Goal: Transaction & Acquisition: Obtain resource

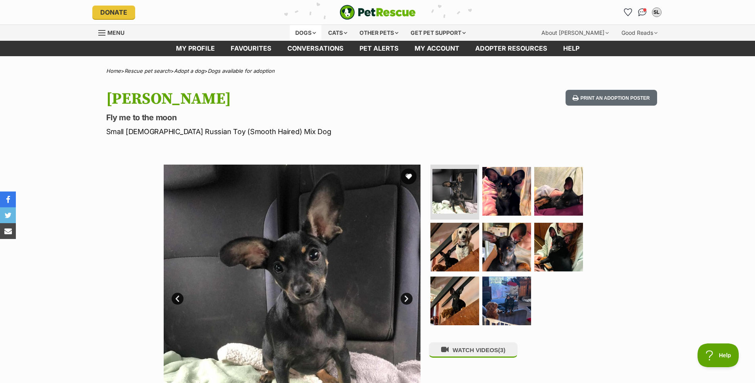
click at [303, 29] on div "Dogs" at bounding box center [306, 33] width 32 height 16
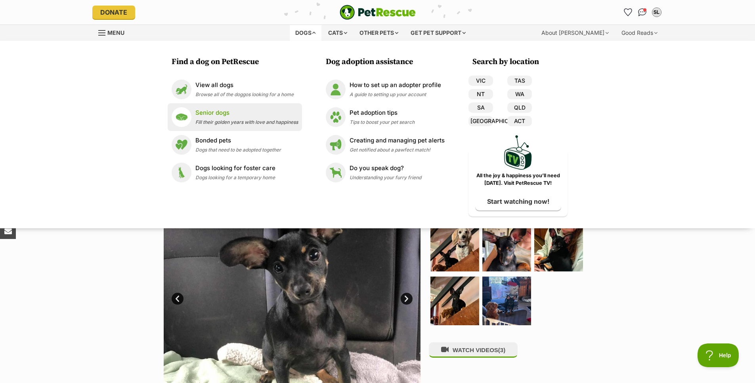
click at [227, 121] on span "Fill their golden years with love and happiness" at bounding box center [246, 122] width 103 height 6
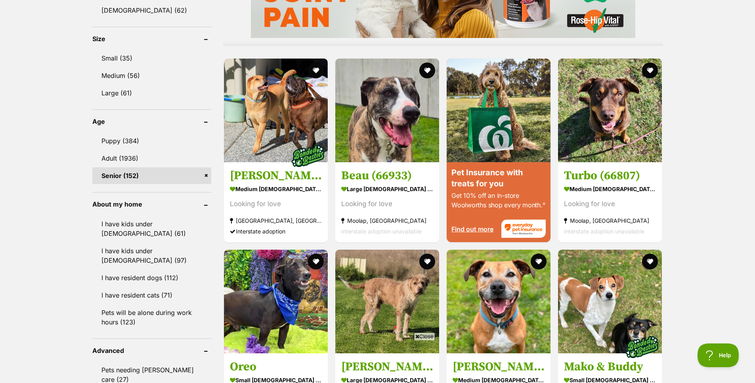
scroll to position [823, 0]
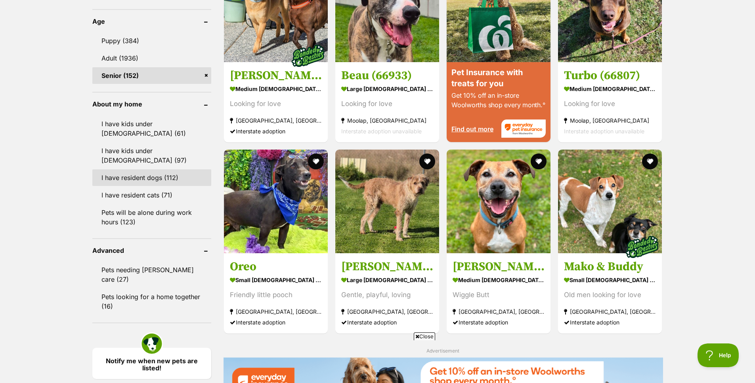
click at [160, 172] on link "I have resident dogs (112)" at bounding box center [151, 178] width 119 height 17
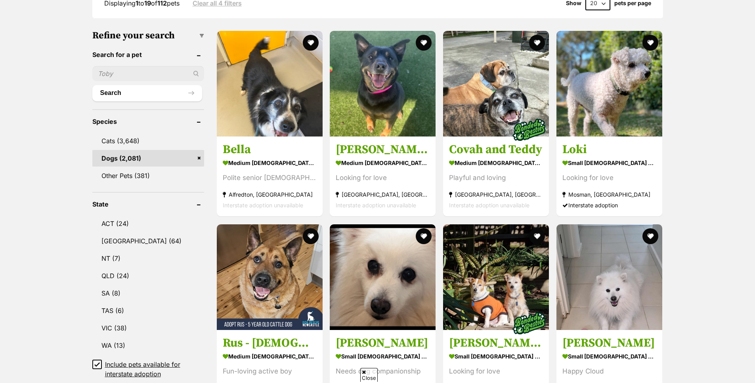
scroll to position [284, 0]
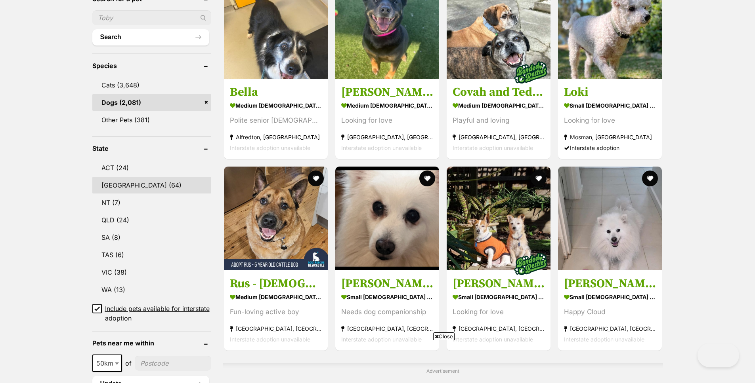
click at [128, 184] on link "[GEOGRAPHIC_DATA] (64)" at bounding box center [151, 185] width 119 height 17
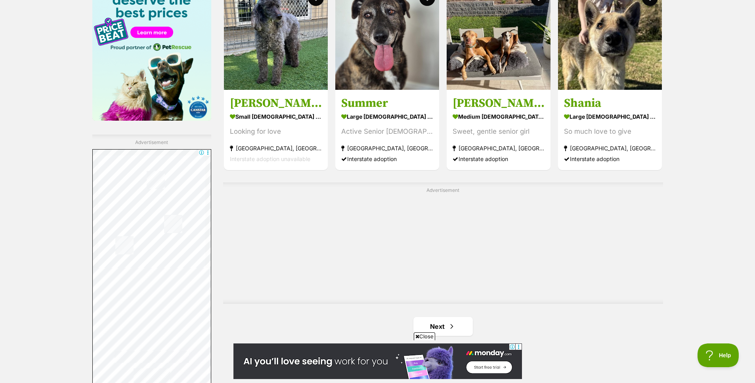
scroll to position [1409, 0]
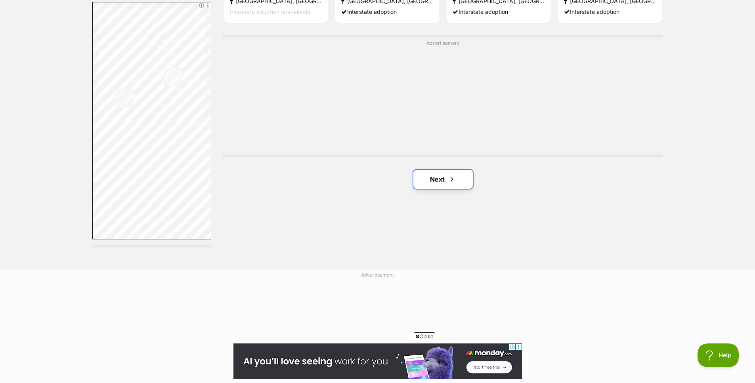
click at [443, 171] on link "Next" at bounding box center [442, 179] width 59 height 19
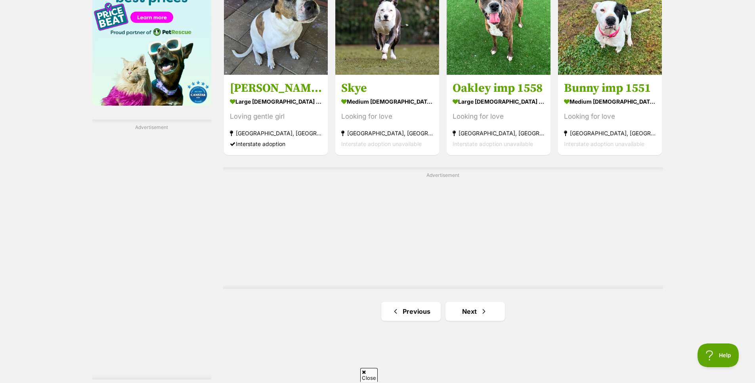
scroll to position [1277, 0]
click at [478, 320] on link "Next" at bounding box center [474, 311] width 59 height 19
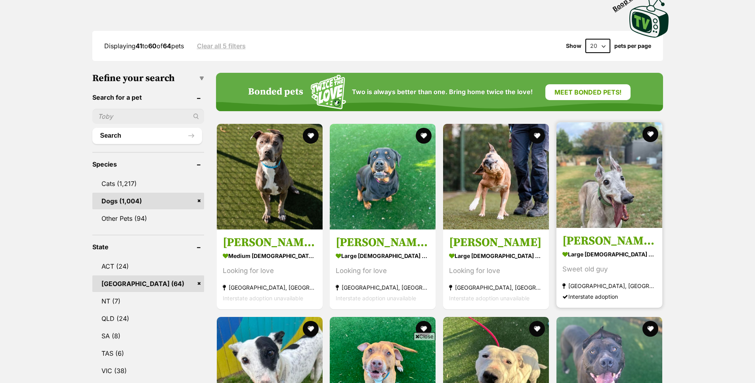
click at [582, 204] on img at bounding box center [609, 175] width 106 height 106
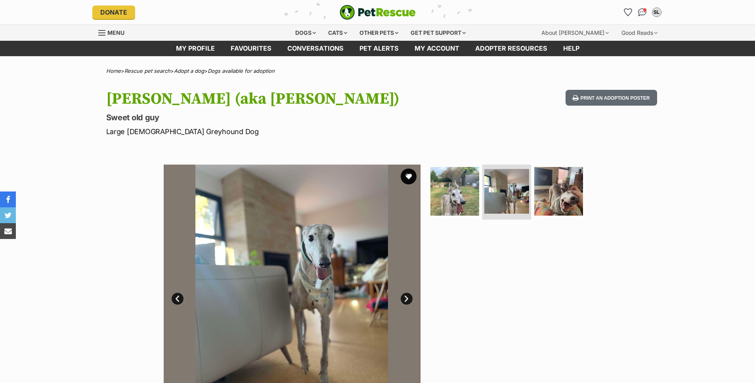
click at [407, 302] on link "Next" at bounding box center [406, 299] width 12 height 12
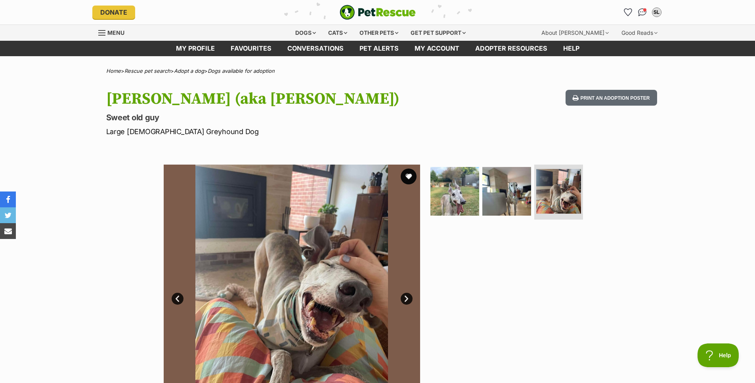
click at [407, 302] on link "Next" at bounding box center [406, 299] width 12 height 12
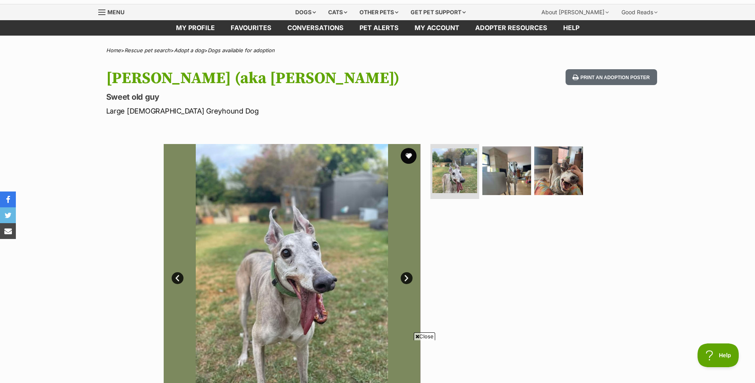
scroll to position [21, 0]
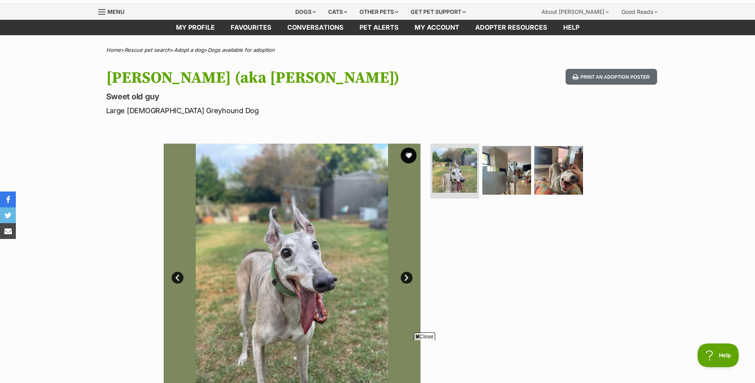
click at [406, 275] on link "Next" at bounding box center [406, 278] width 12 height 12
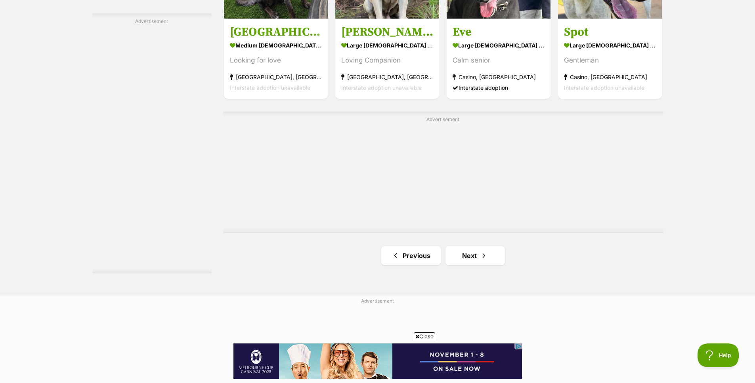
scroll to position [1452, 0]
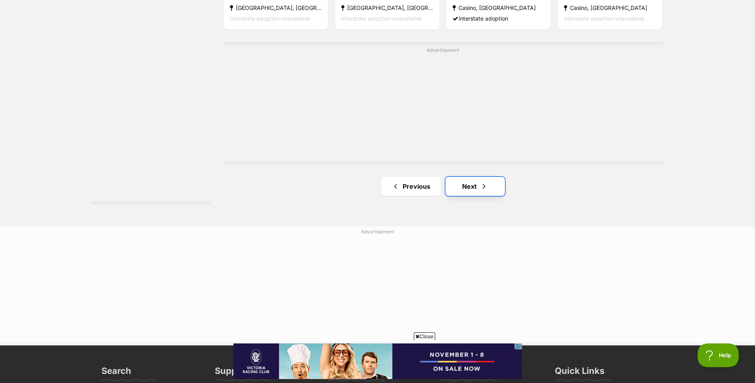
click at [482, 186] on span "Next page" at bounding box center [484, 187] width 8 height 10
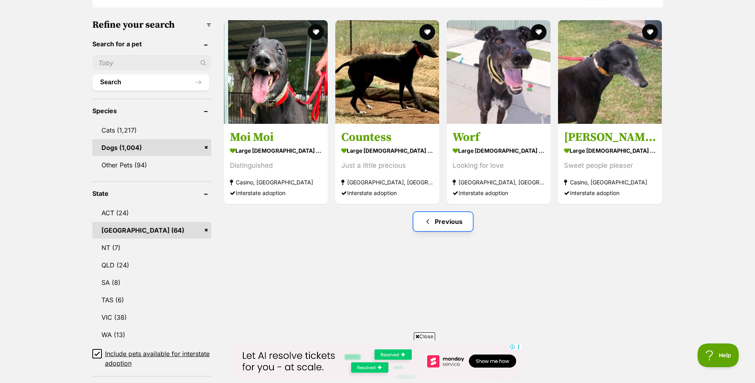
click at [450, 225] on link "Previous" at bounding box center [442, 221] width 59 height 19
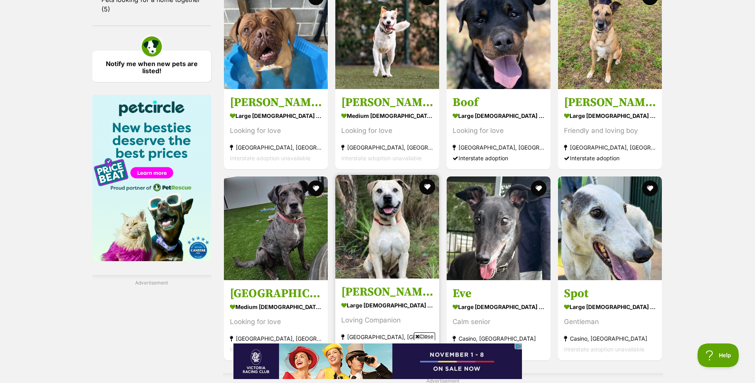
scroll to position [1260, 0]
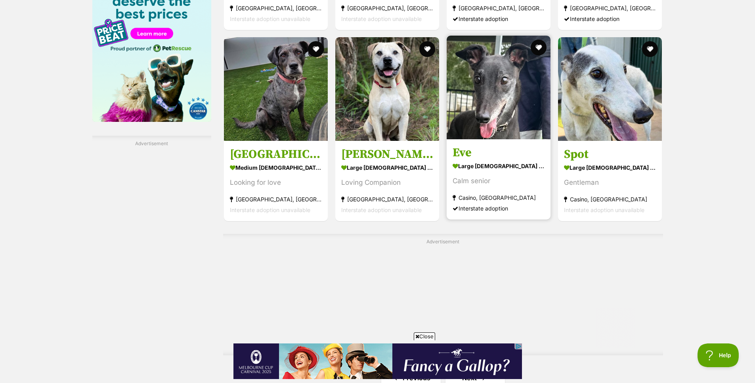
click at [507, 168] on strong "large female Dog" at bounding box center [498, 165] width 92 height 11
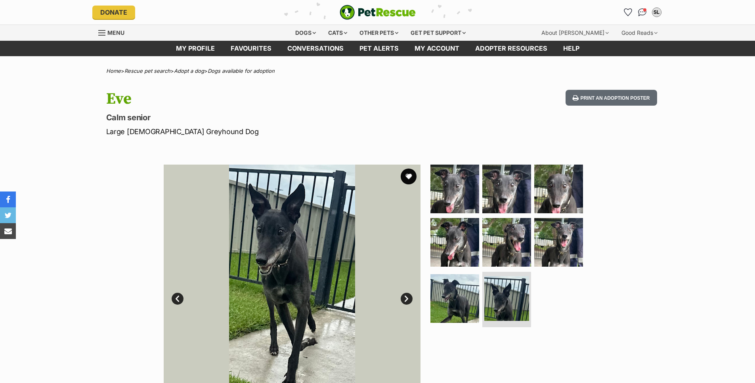
click at [406, 298] on link "Next" at bounding box center [406, 299] width 12 height 12
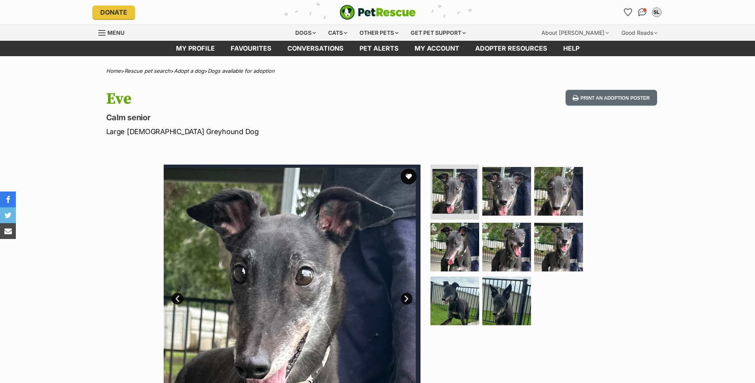
click at [406, 298] on link "Next" at bounding box center [406, 299] width 12 height 12
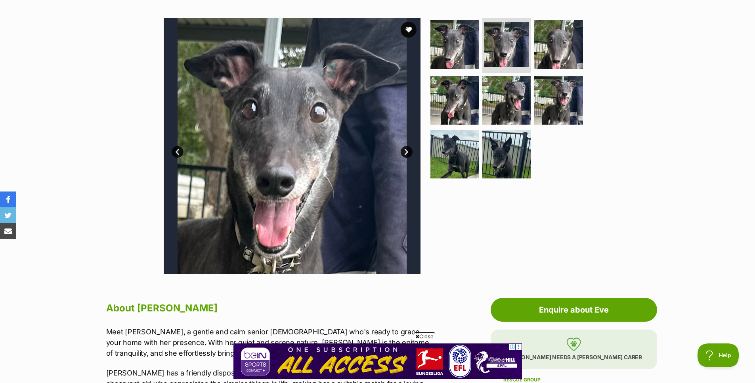
scroll to position [126, 0]
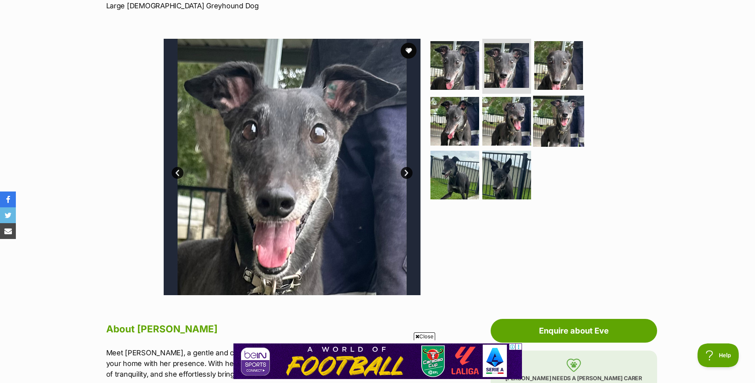
click at [562, 116] on img at bounding box center [558, 121] width 51 height 51
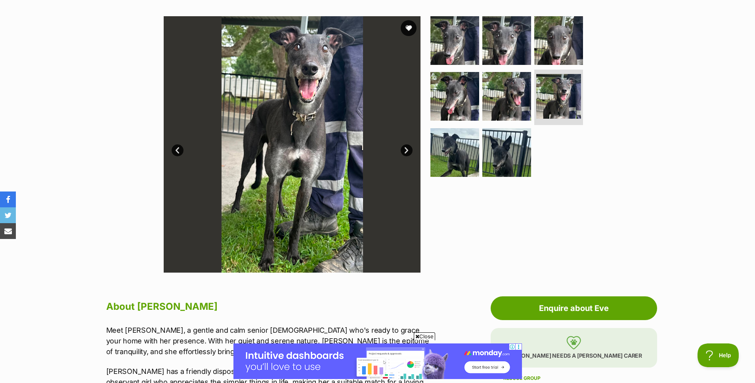
scroll to position [257, 0]
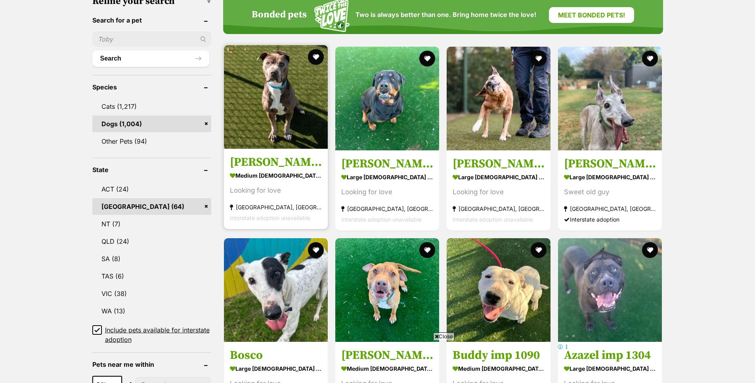
scroll to position [290, 0]
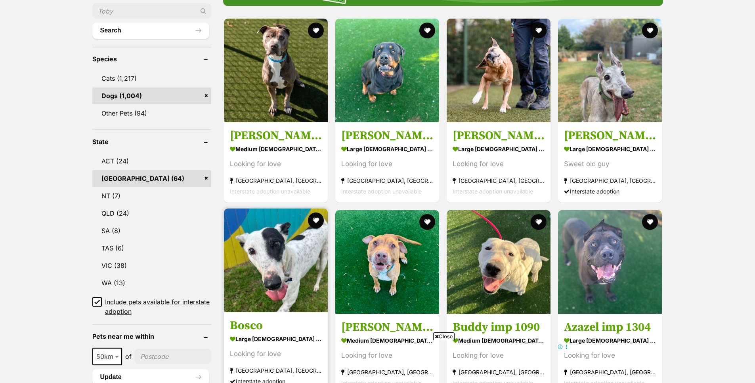
click at [273, 265] on img at bounding box center [276, 261] width 104 height 104
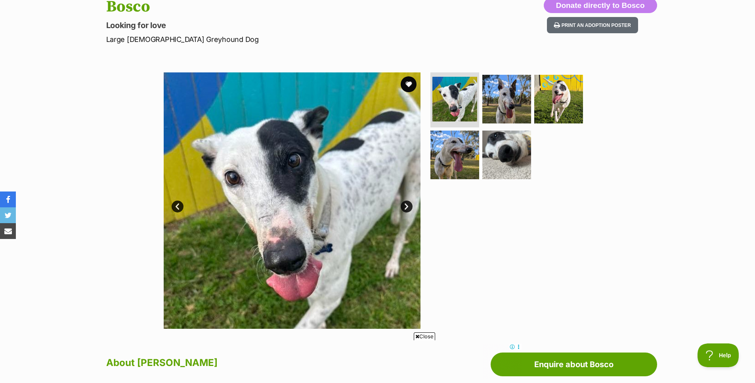
scroll to position [105, 0]
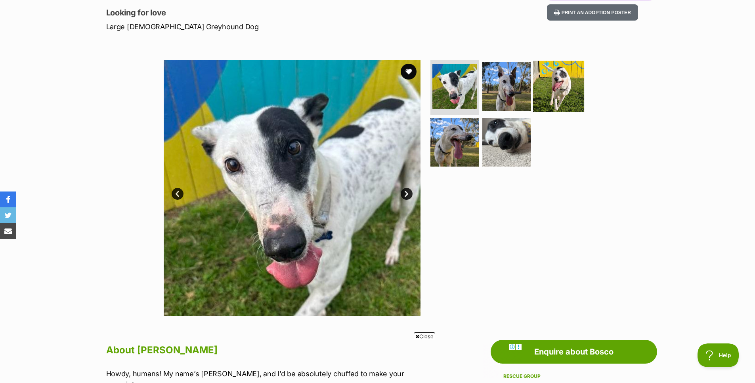
click at [572, 84] on img at bounding box center [558, 86] width 51 height 51
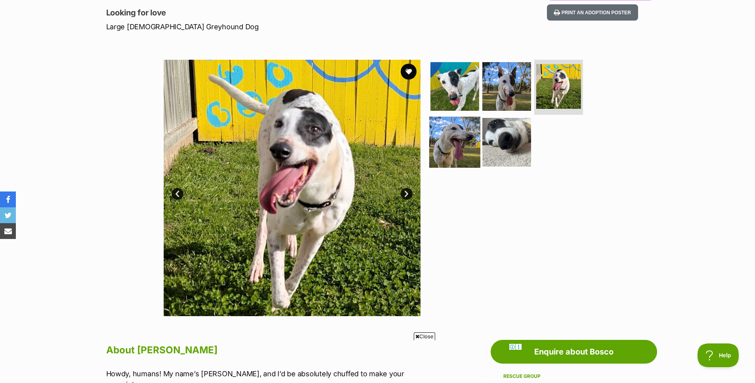
click at [450, 150] on img at bounding box center [454, 142] width 51 height 51
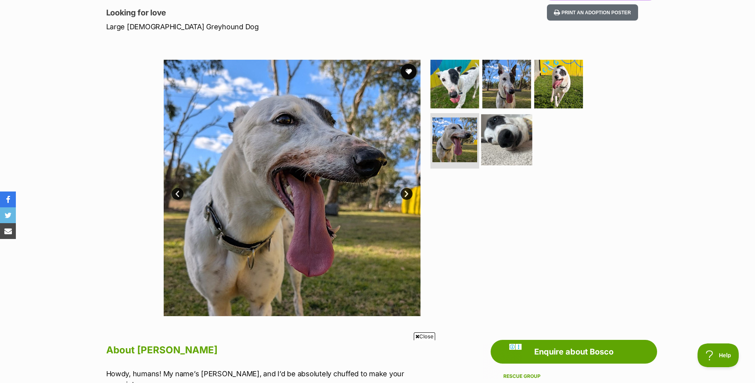
click at [494, 144] on img at bounding box center [506, 139] width 51 height 51
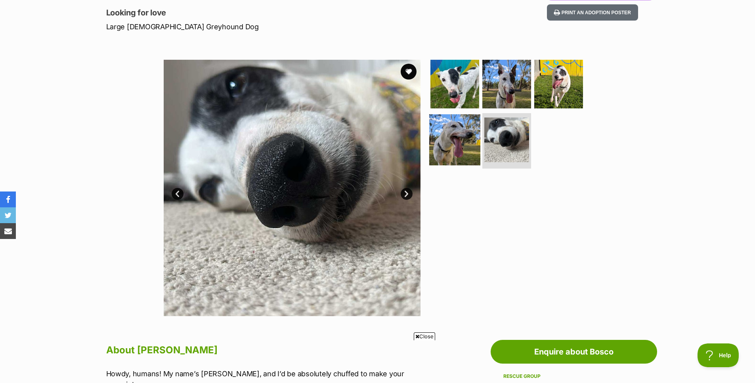
scroll to position [0, 0]
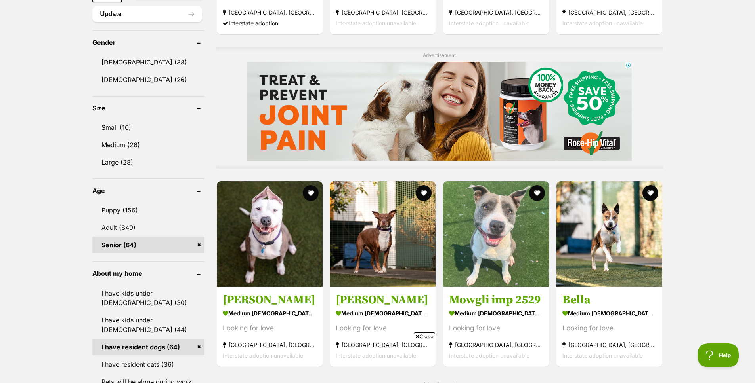
scroll to position [669, 0]
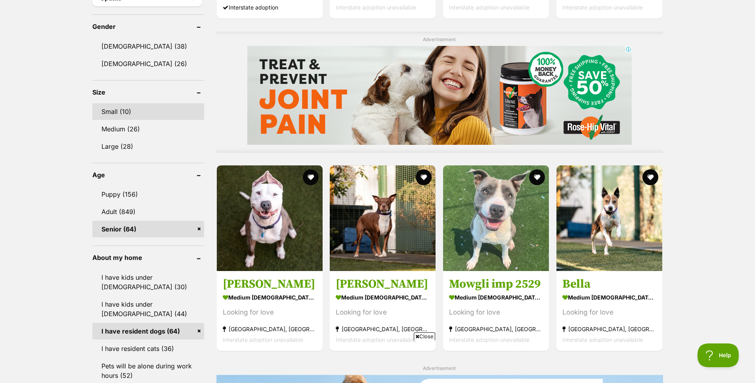
click at [137, 112] on link "Small (10)" at bounding box center [148, 111] width 112 height 17
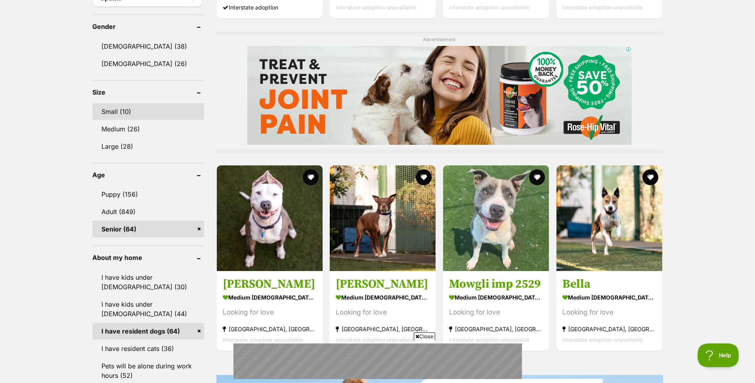
scroll to position [0, 0]
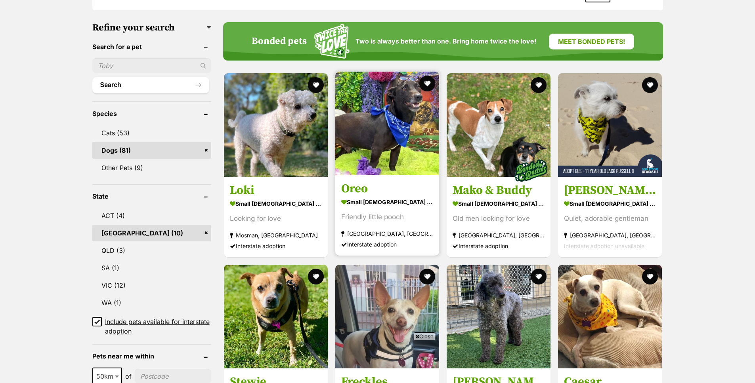
click at [357, 160] on img at bounding box center [387, 124] width 104 height 104
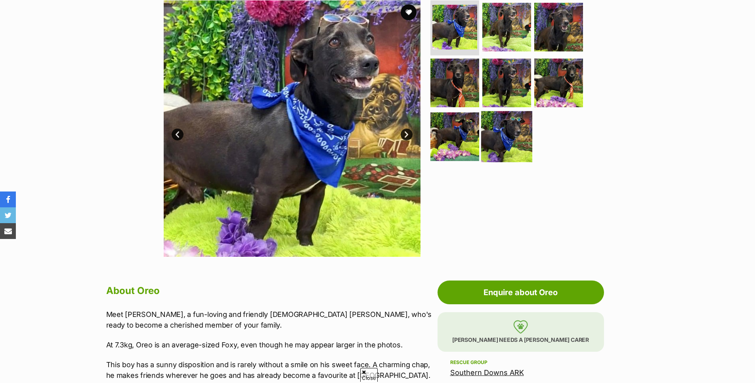
click at [494, 127] on img at bounding box center [506, 136] width 51 height 51
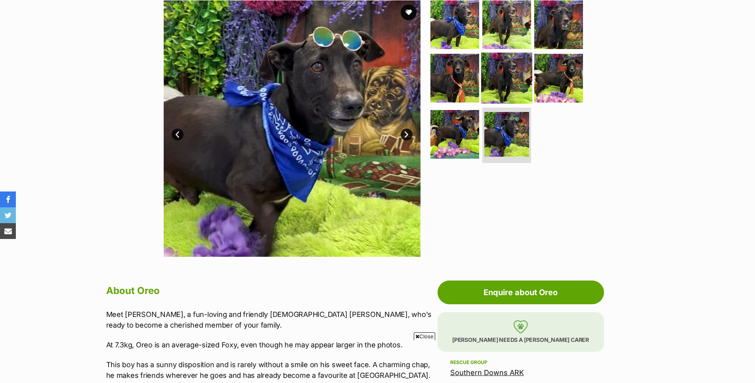
click at [494, 96] on img at bounding box center [506, 78] width 51 height 51
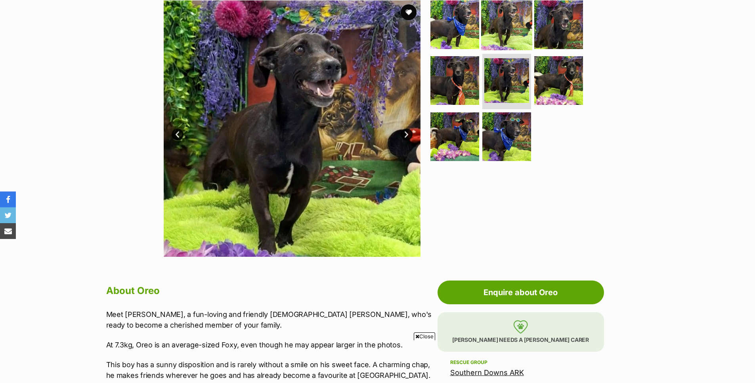
click at [509, 27] on img at bounding box center [506, 24] width 51 height 51
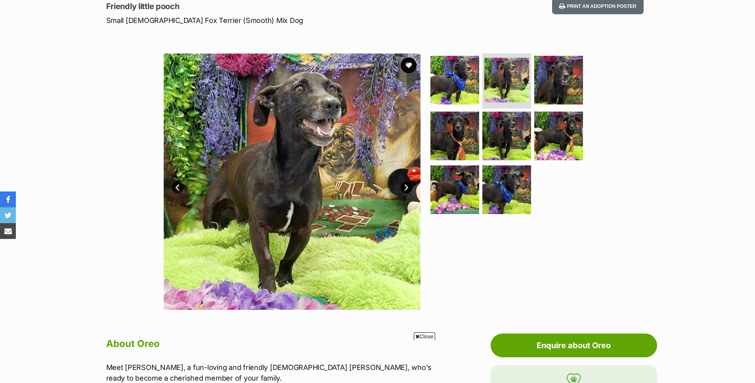
scroll to position [111, 0]
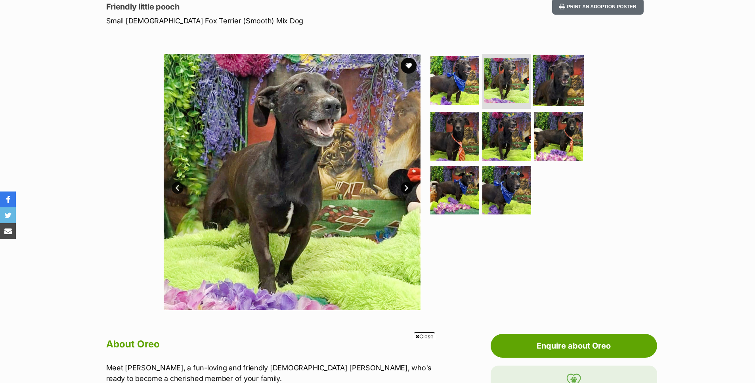
click at [563, 83] on img at bounding box center [558, 80] width 51 height 51
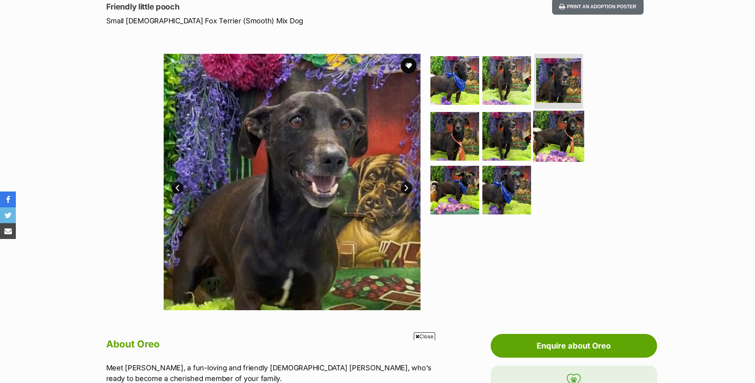
click at [557, 114] on img at bounding box center [558, 136] width 51 height 51
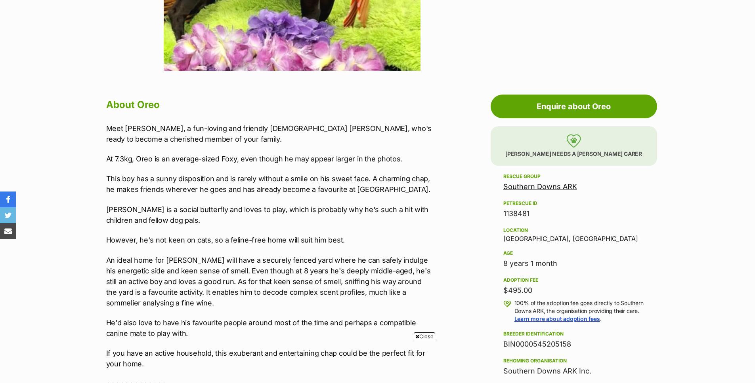
scroll to position [0, 0]
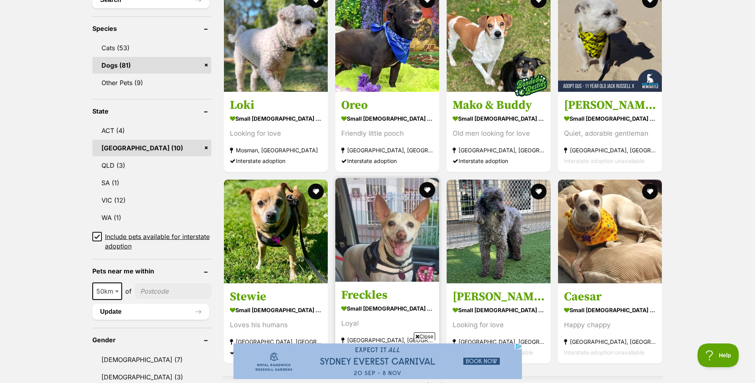
scroll to position [320, 0]
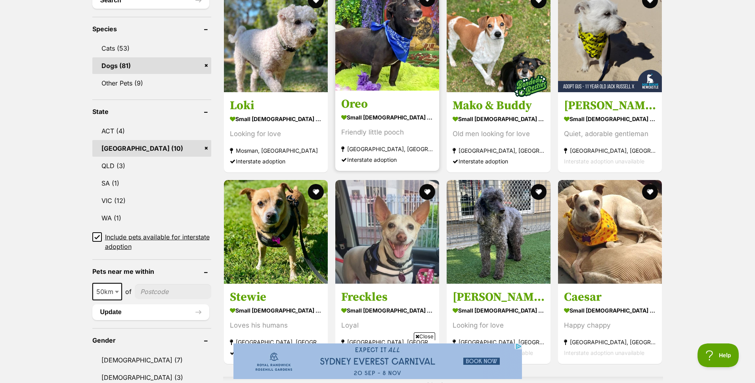
click at [383, 131] on div "Friendly little pooch" at bounding box center [387, 132] width 92 height 11
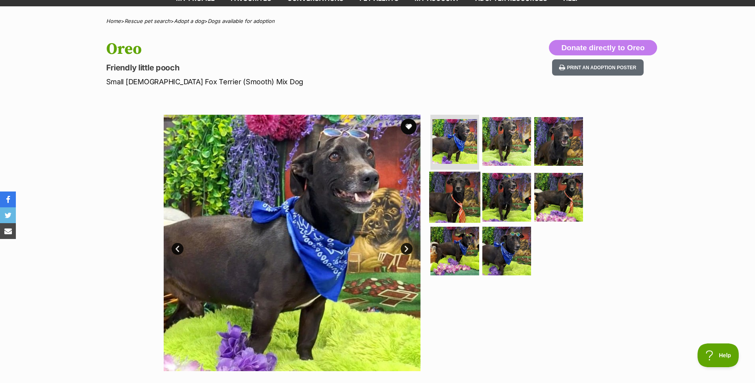
scroll to position [92, 0]
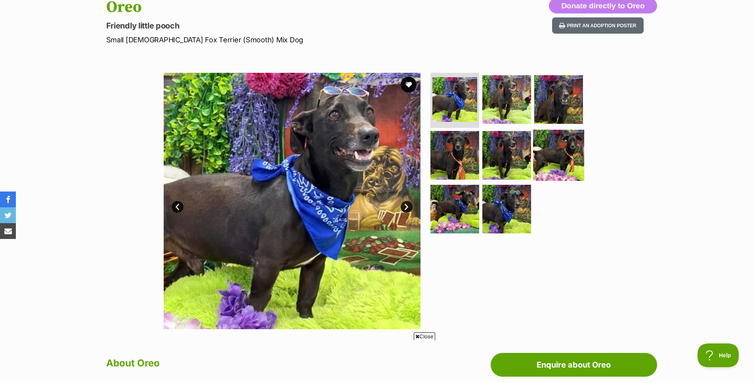
click at [557, 142] on img at bounding box center [558, 155] width 51 height 51
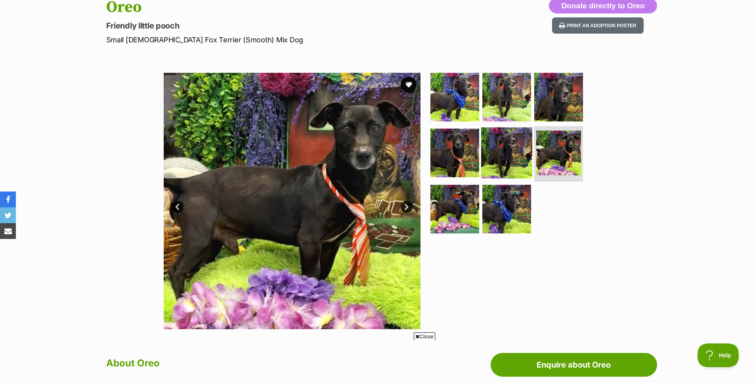
click at [497, 148] on img at bounding box center [506, 153] width 51 height 51
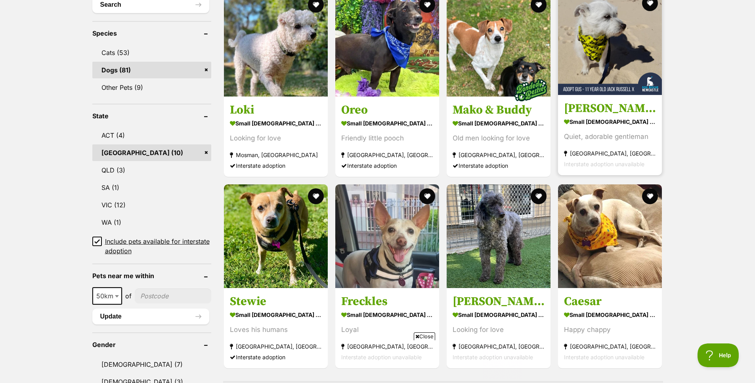
scroll to position [313, 0]
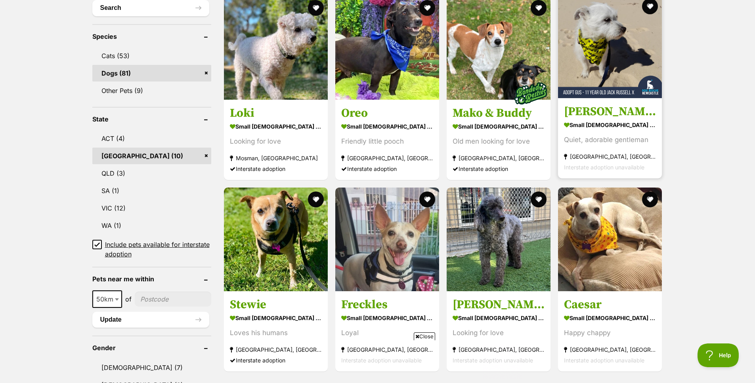
click at [590, 44] on img at bounding box center [610, 46] width 104 height 104
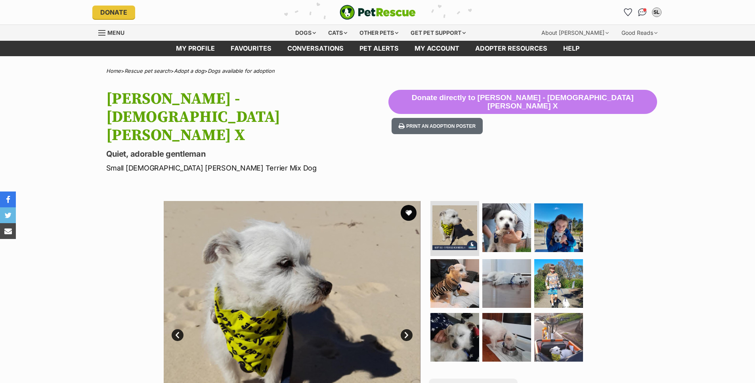
click at [406, 330] on link "Next" at bounding box center [406, 336] width 12 height 12
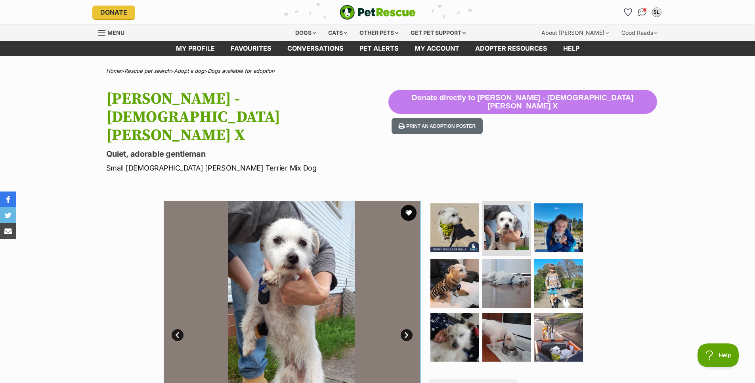
scroll to position [92, 0]
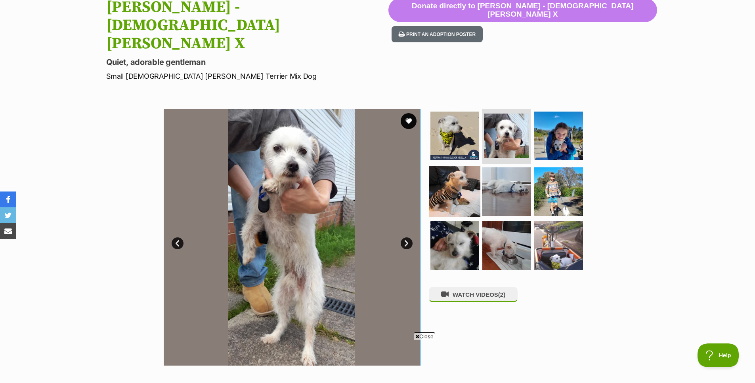
click at [453, 166] on img at bounding box center [454, 191] width 51 height 51
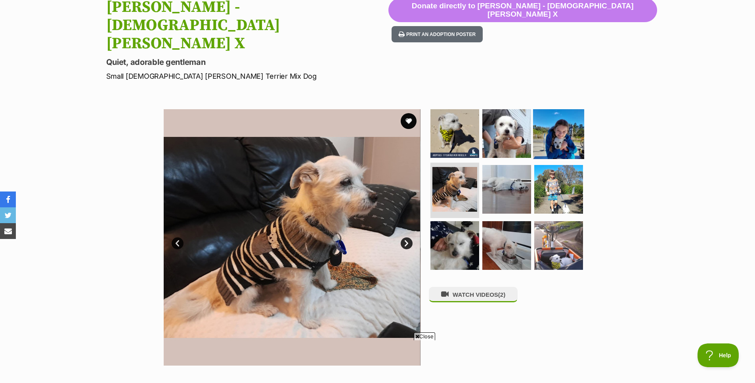
click at [564, 108] on img at bounding box center [558, 133] width 51 height 51
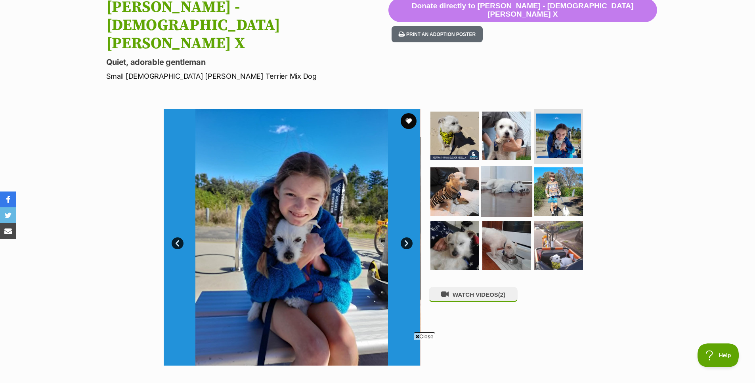
click at [528, 166] on img at bounding box center [506, 191] width 51 height 51
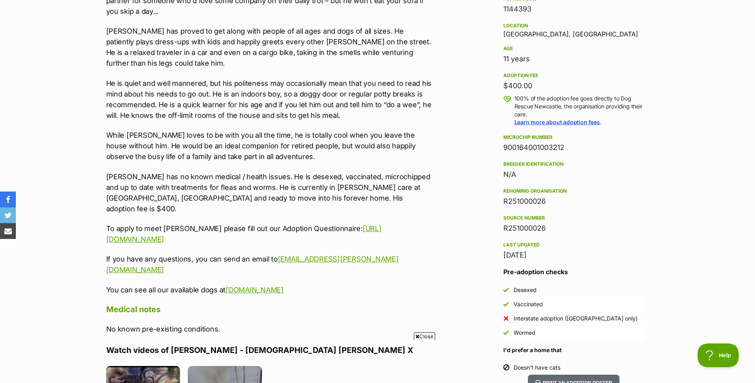
scroll to position [532, 0]
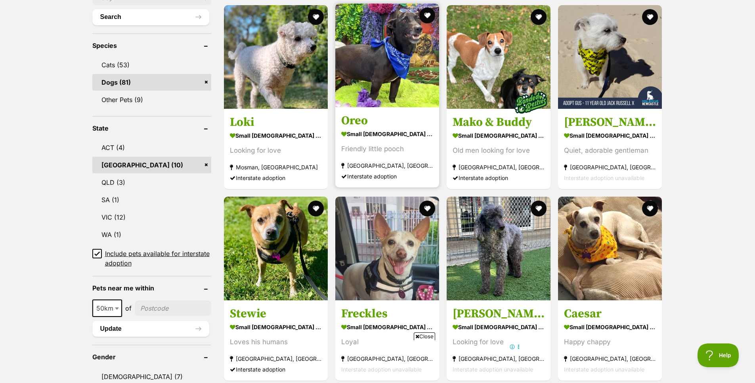
scroll to position [359, 0]
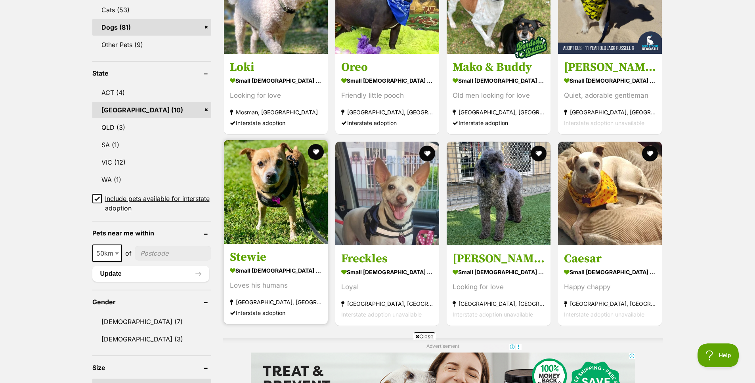
click at [283, 175] on img at bounding box center [276, 192] width 104 height 104
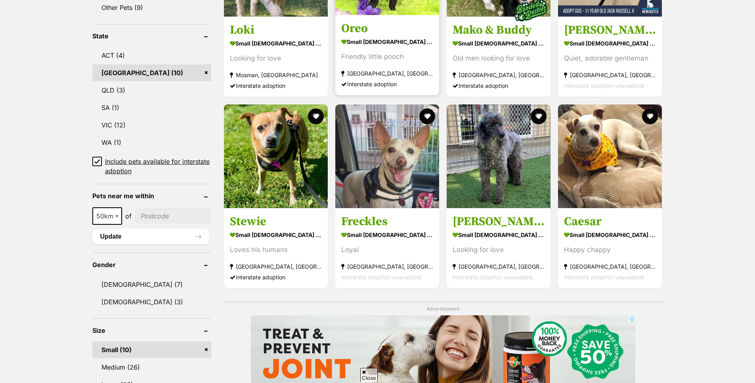
scroll to position [156, 0]
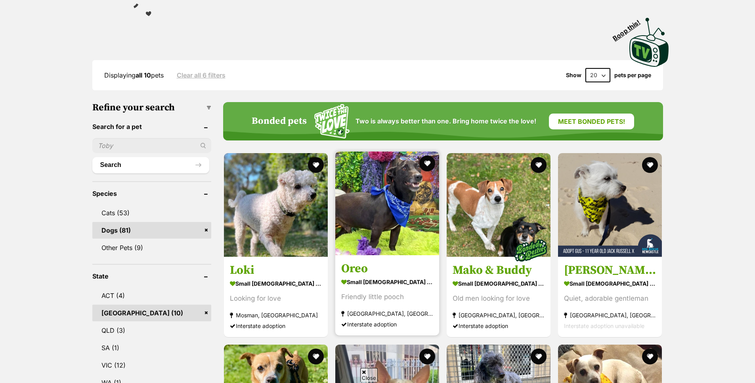
click at [369, 257] on link at bounding box center [387, 253] width 104 height 8
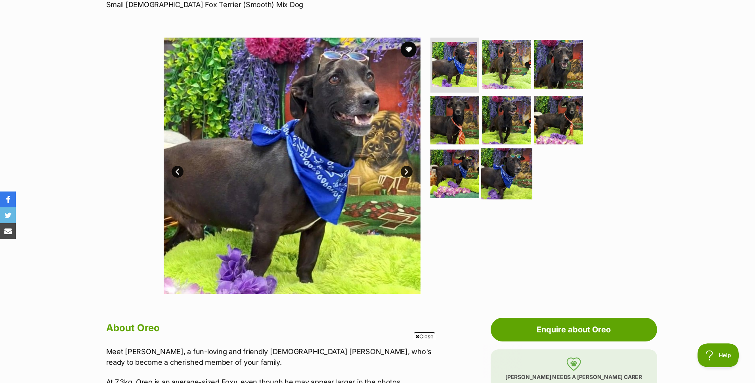
click at [497, 169] on img at bounding box center [506, 174] width 51 height 51
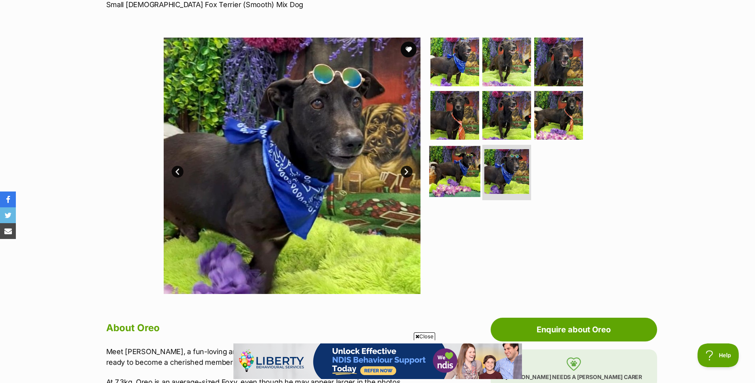
click at [467, 169] on img at bounding box center [454, 171] width 51 height 51
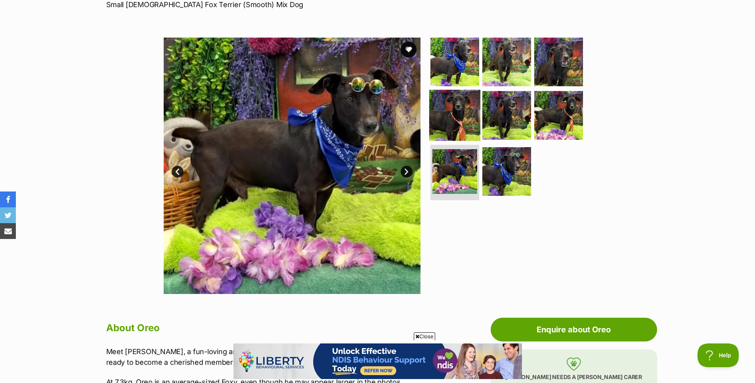
click at [463, 111] on img at bounding box center [454, 115] width 51 height 51
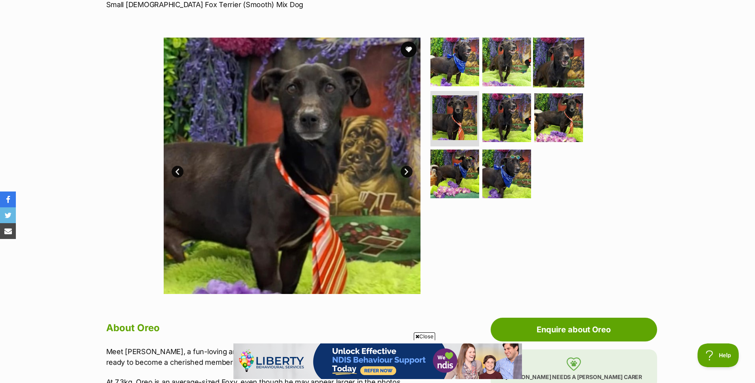
click at [571, 64] on img at bounding box center [558, 61] width 51 height 51
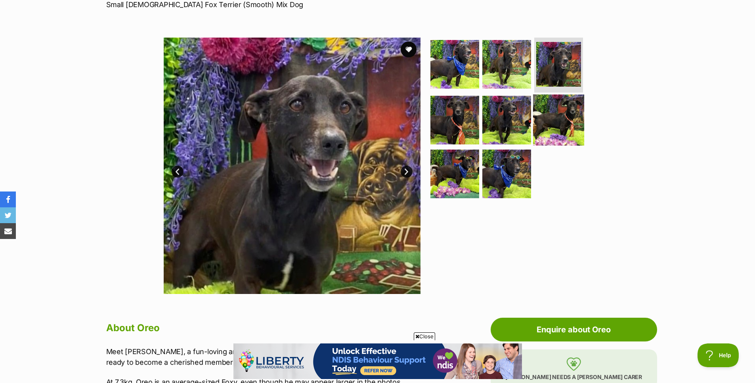
click at [564, 122] on img at bounding box center [558, 120] width 51 height 51
